Goal: Use online tool/utility: Utilize a website feature to perform a specific function

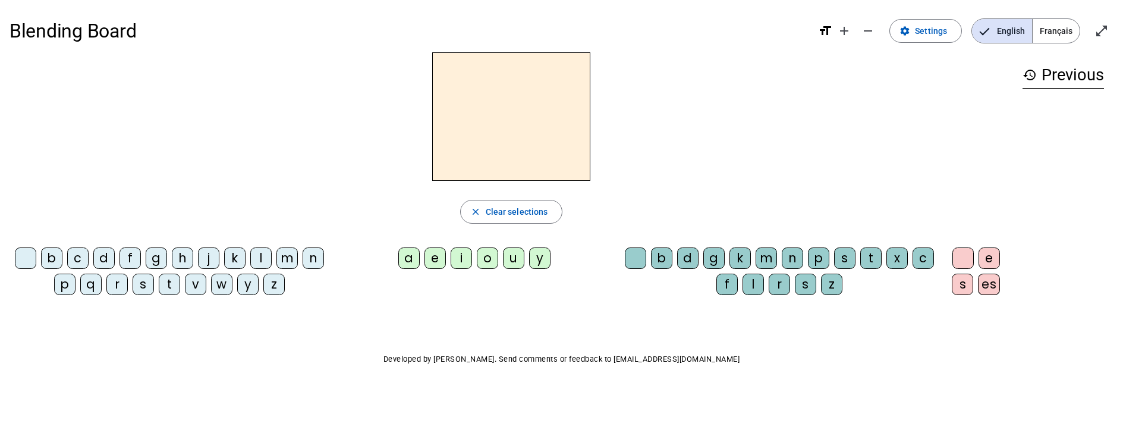
click at [288, 264] on div "m" at bounding box center [287, 257] width 21 height 21
click at [411, 257] on div "a" at bounding box center [408, 257] width 21 height 21
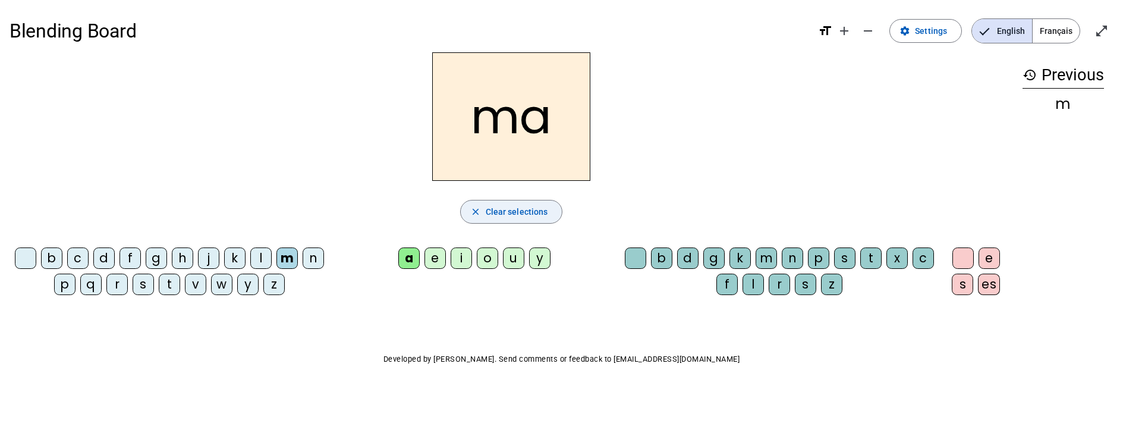
click at [479, 218] on span "button" at bounding box center [512, 211] width 102 height 29
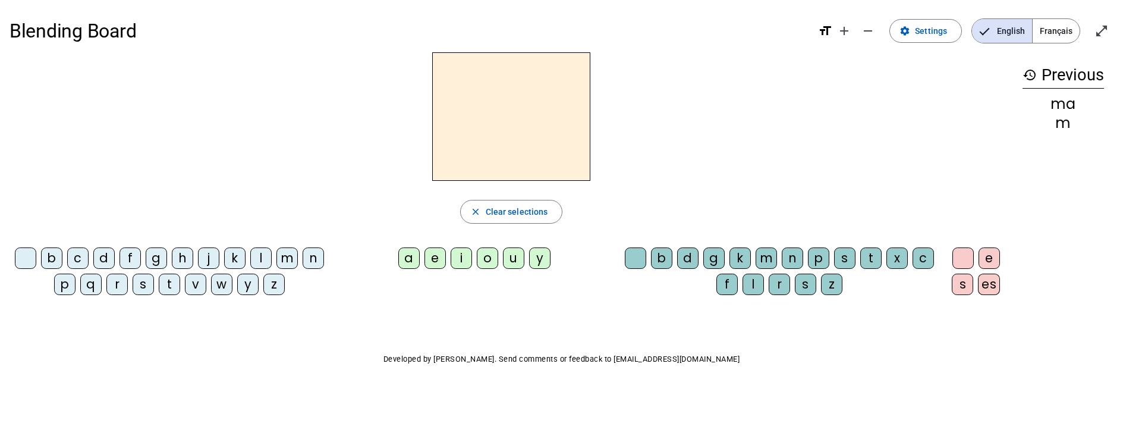
click at [259, 263] on div "l" at bounding box center [260, 257] width 21 height 21
click at [411, 264] on div "a" at bounding box center [408, 257] width 21 height 21
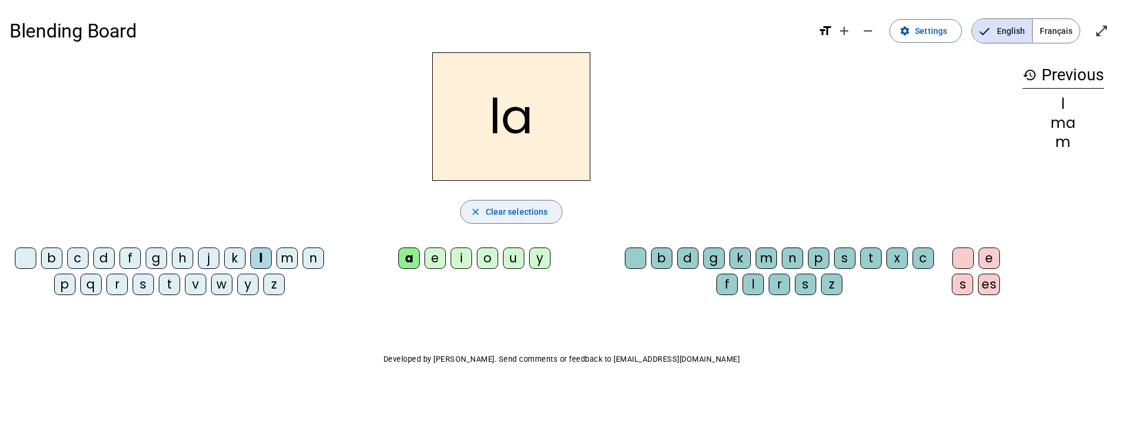
click at [477, 211] on mat-icon "close" at bounding box center [475, 211] width 11 height 11
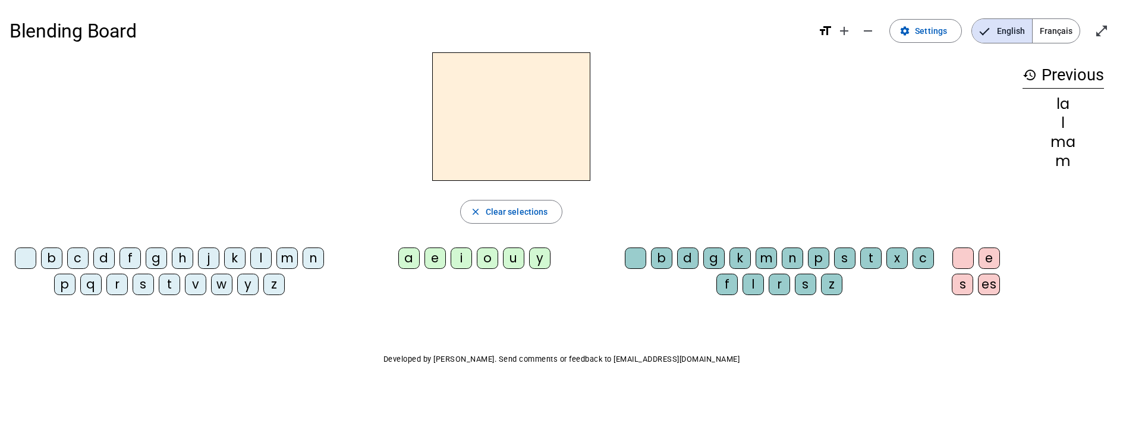
click at [259, 258] on div "l" at bounding box center [260, 257] width 21 height 21
click at [433, 258] on div "e" at bounding box center [435, 257] width 21 height 21
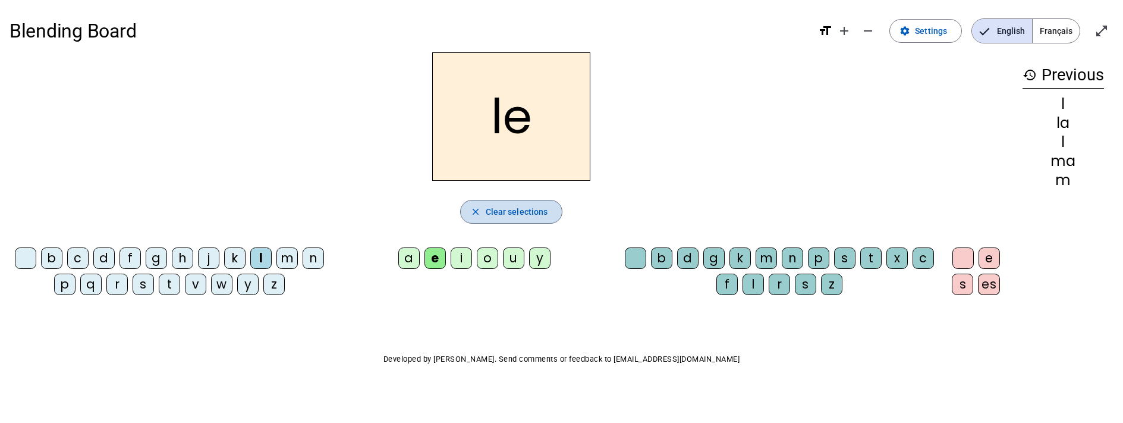
click at [483, 205] on span "button" at bounding box center [512, 211] width 102 height 29
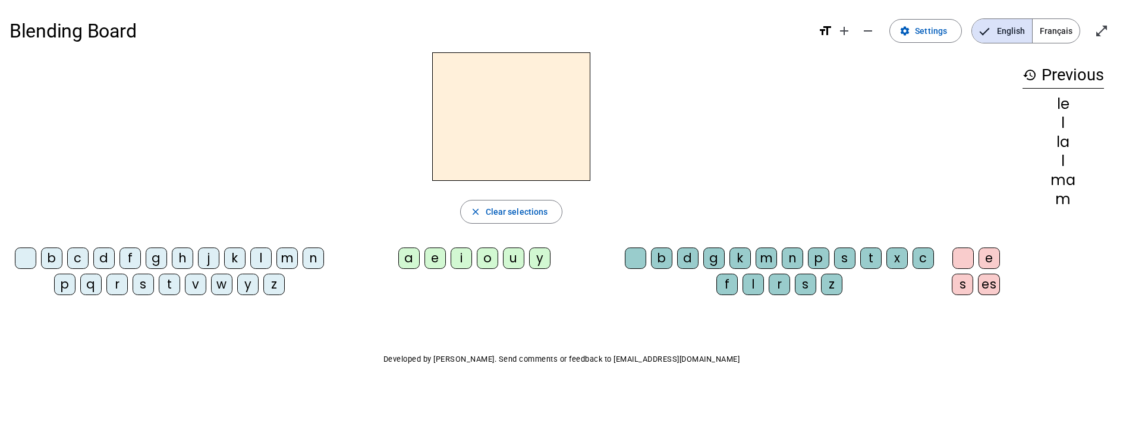
click at [107, 256] on div "d" at bounding box center [103, 257] width 21 height 21
click at [429, 253] on div "e" at bounding box center [435, 257] width 21 height 21
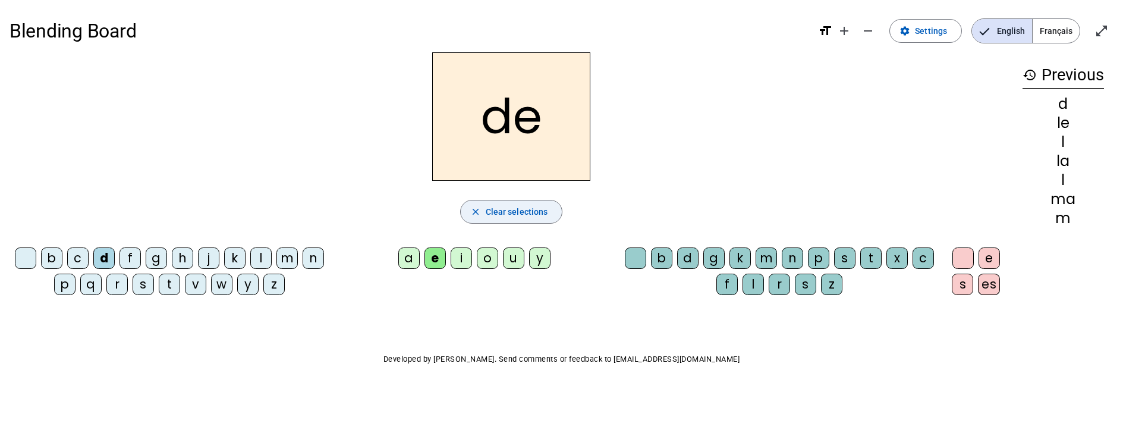
click at [487, 214] on span "Clear selections" at bounding box center [517, 212] width 62 height 14
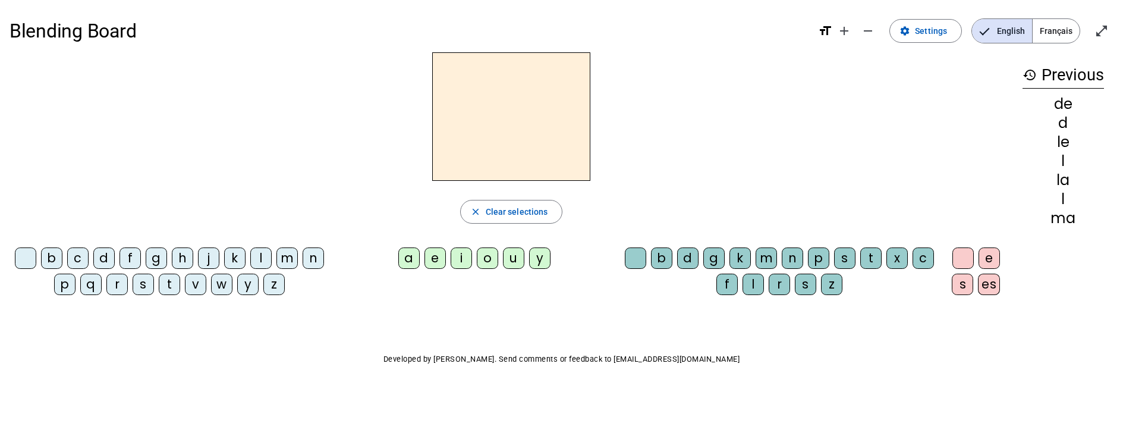
click at [102, 255] on div "d" at bounding box center [103, 257] width 21 height 21
click at [513, 262] on div "u" at bounding box center [513, 257] width 21 height 21
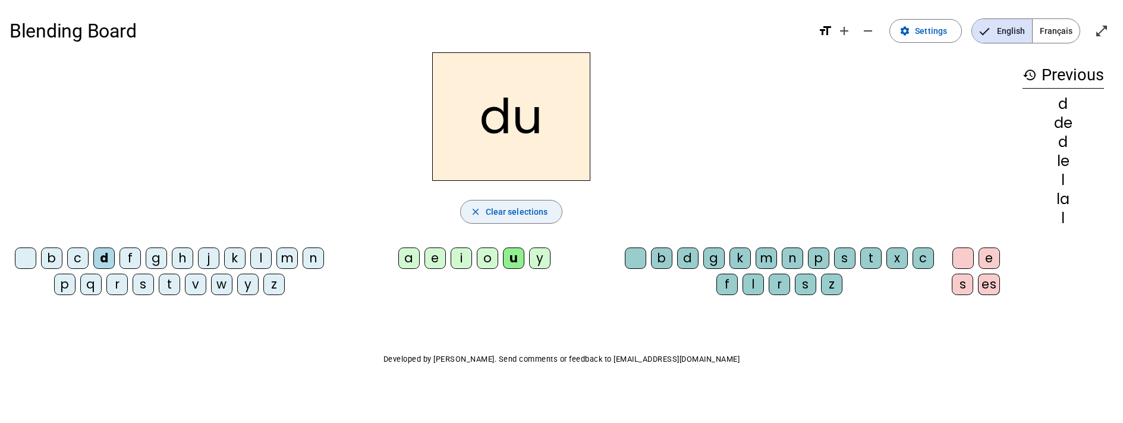
click at [499, 211] on span "Clear selections" at bounding box center [517, 212] width 62 height 14
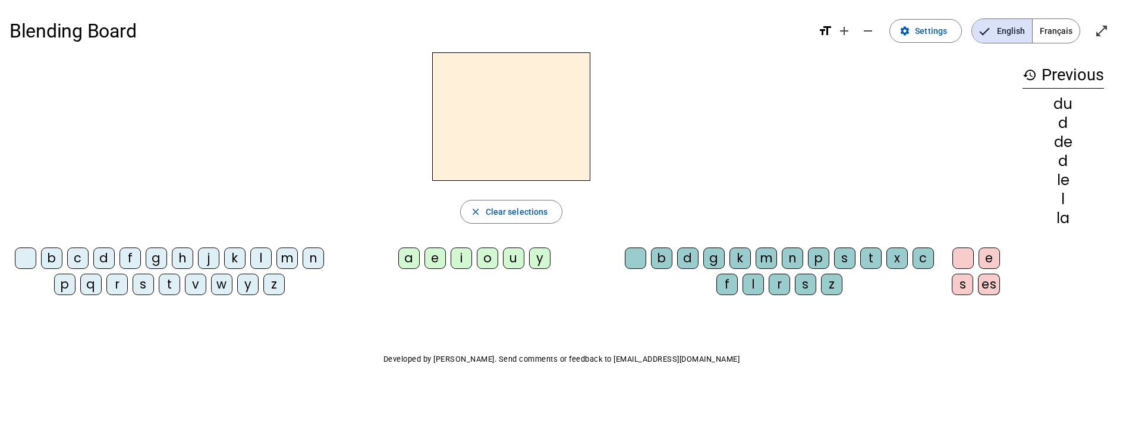
click at [175, 286] on div "t" at bounding box center [169, 284] width 21 height 21
click at [517, 264] on div "u" at bounding box center [513, 257] width 21 height 21
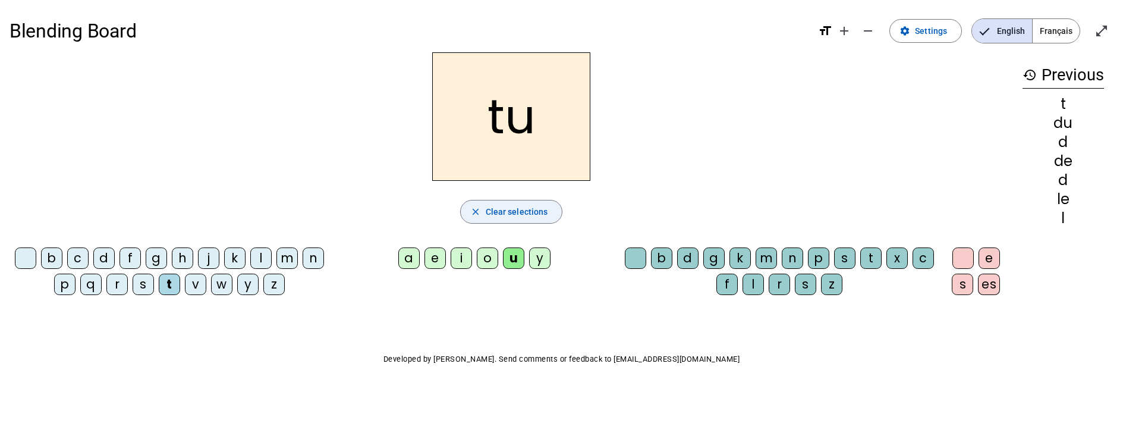
click at [505, 206] on span "Clear selections" at bounding box center [517, 212] width 62 height 14
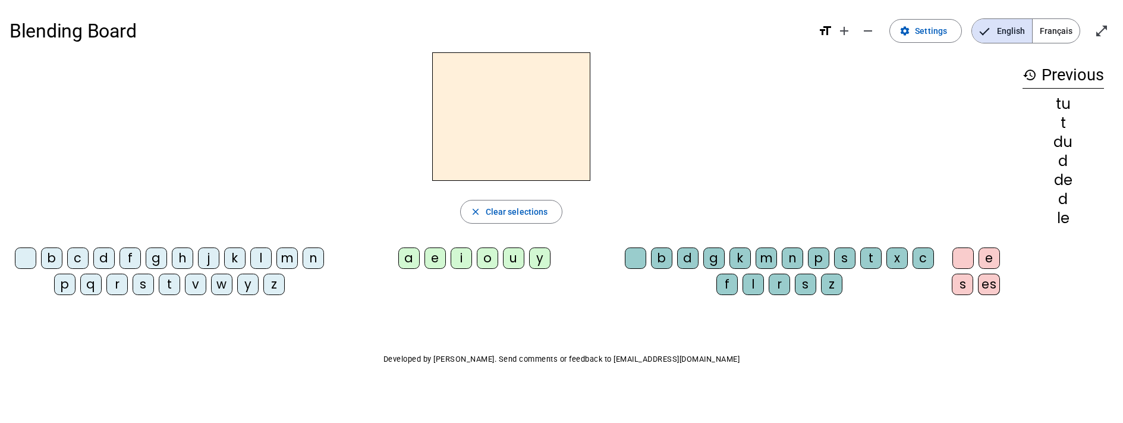
click at [172, 287] on div "t" at bounding box center [169, 284] width 21 height 21
click at [407, 266] on div "a" at bounding box center [408, 257] width 21 height 21
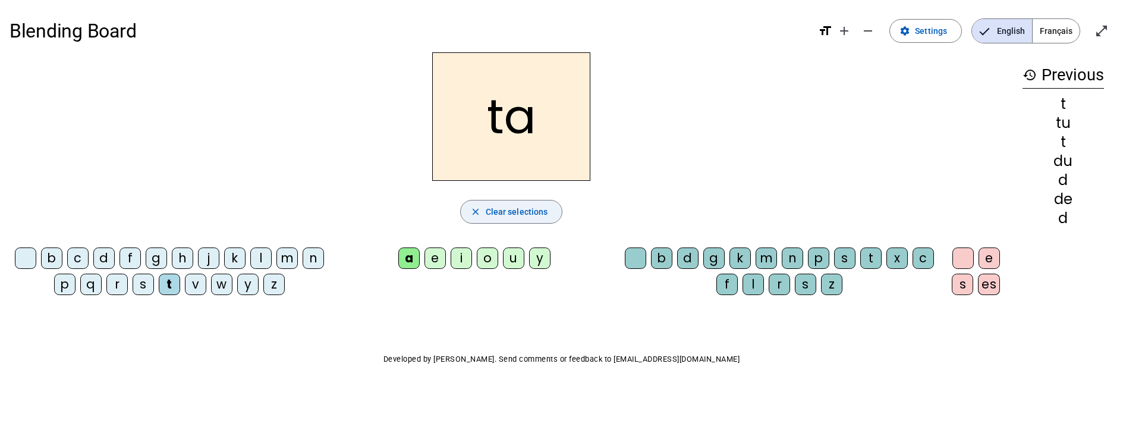
click at [499, 212] on span "Clear selections" at bounding box center [517, 212] width 62 height 14
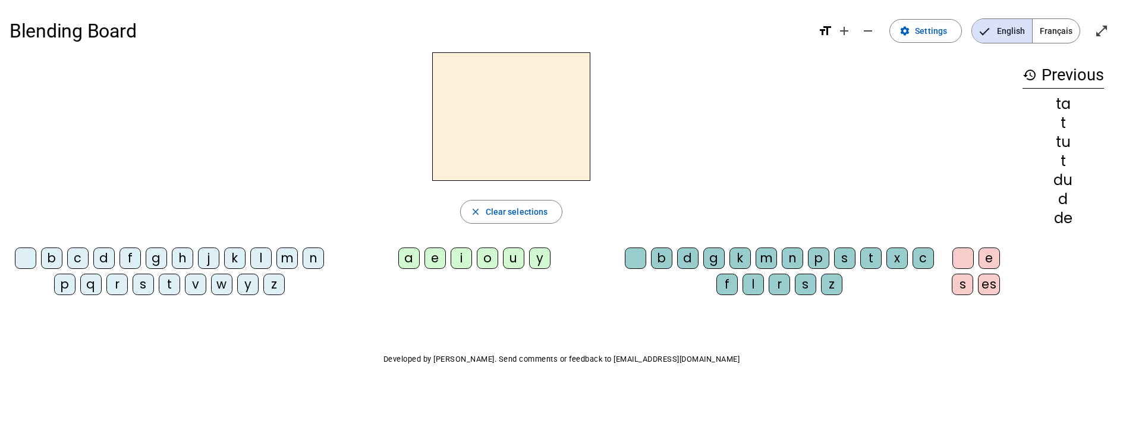
click at [171, 287] on div "t" at bounding box center [169, 284] width 21 height 21
click at [431, 258] on div "e" at bounding box center [435, 257] width 21 height 21
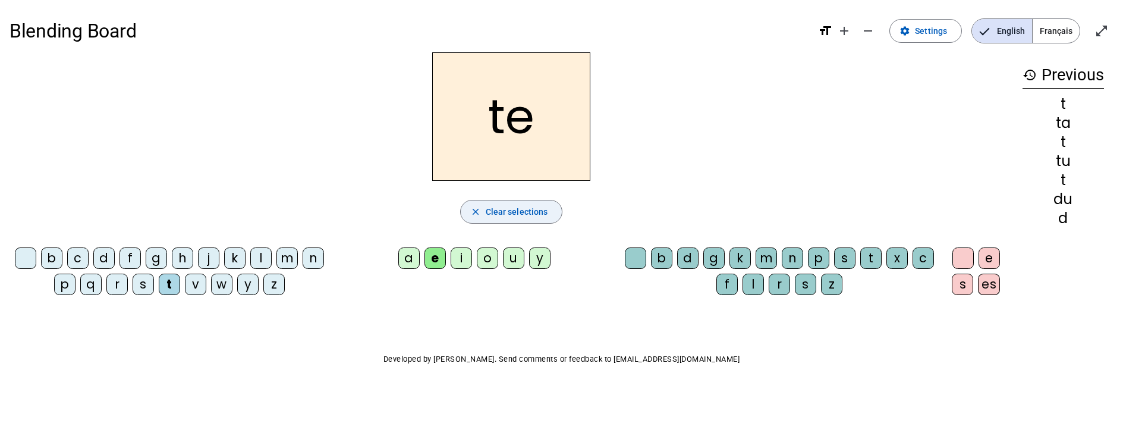
click at [505, 205] on span "Clear selections" at bounding box center [517, 212] width 62 height 14
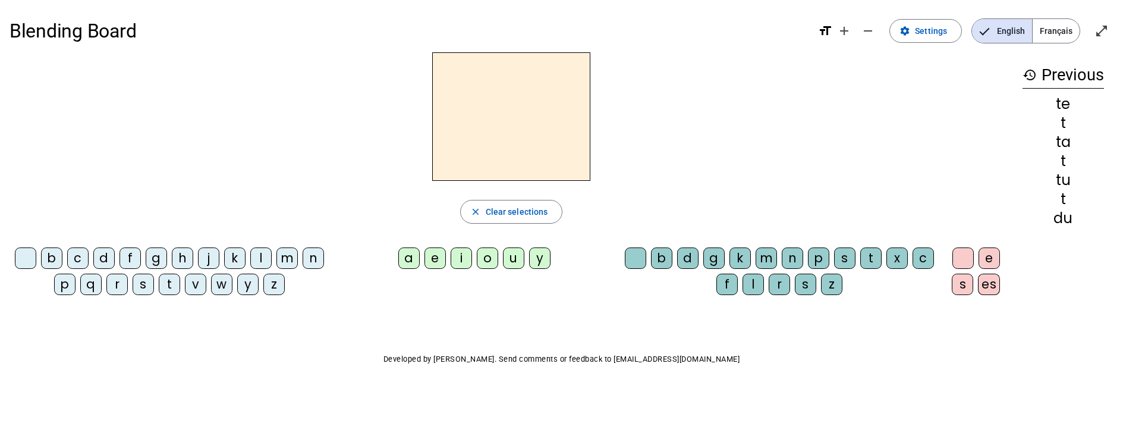
click at [286, 253] on div "m" at bounding box center [287, 257] width 21 height 21
click at [435, 268] on div "e" at bounding box center [435, 257] width 21 height 21
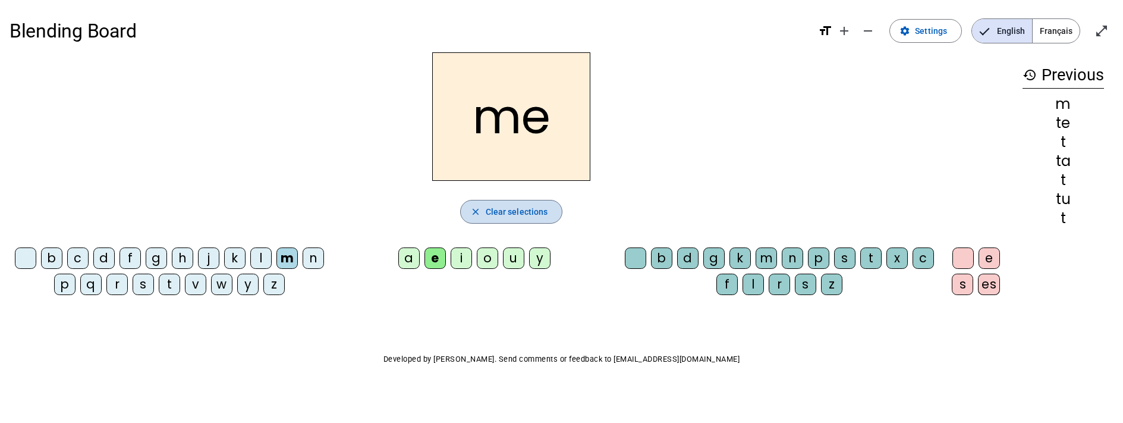
click at [501, 211] on span "Clear selections" at bounding box center [517, 212] width 62 height 14
